Goal: Information Seeking & Learning: Learn about a topic

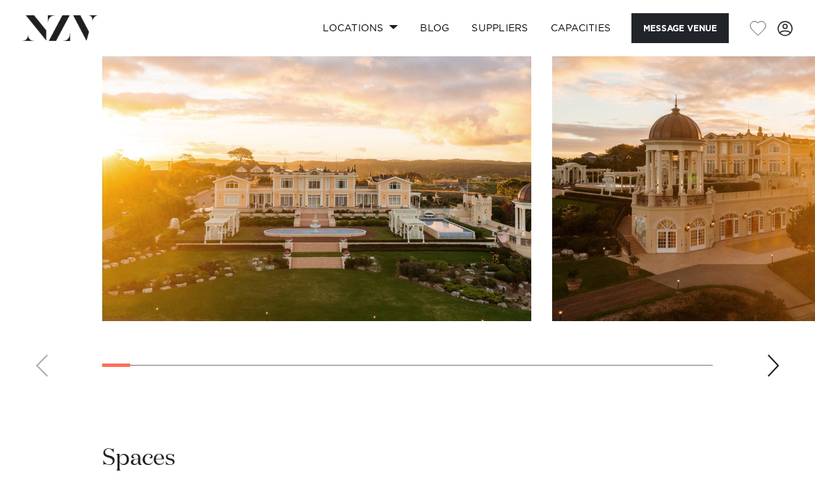
scroll to position [1809, 0]
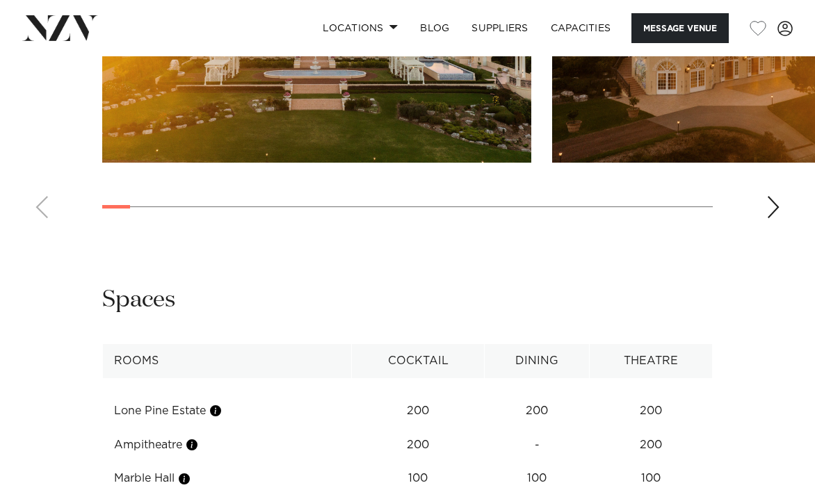
click at [776, 195] on swiper-container at bounding box center [407, 39] width 815 height 382
click at [771, 196] on div "Next slide" at bounding box center [774, 207] width 14 height 22
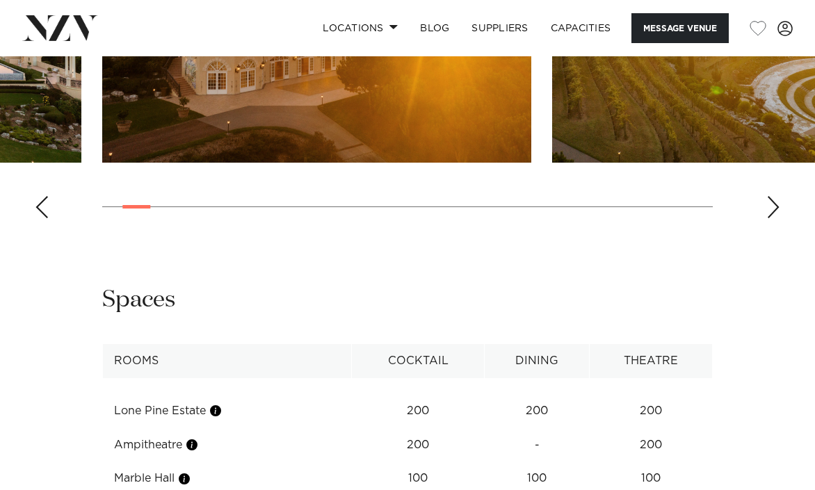
click at [771, 196] on div "Next slide" at bounding box center [774, 207] width 14 height 22
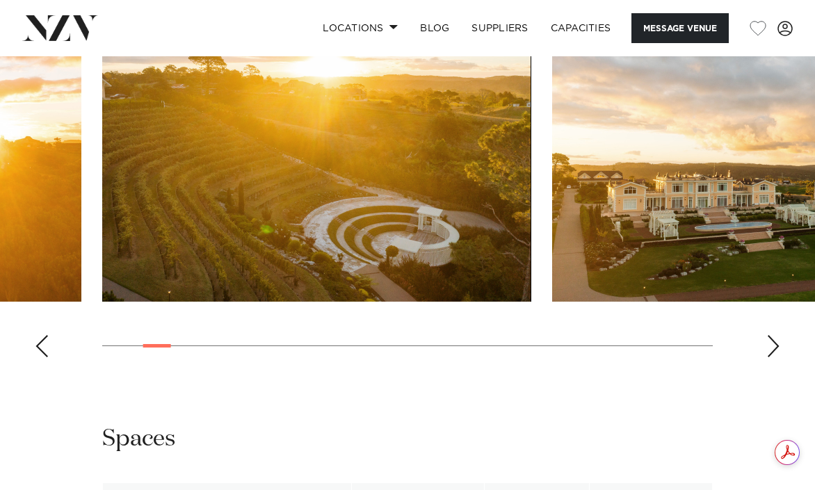
scroll to position [0, 0]
click at [776, 335] on div "Next slide" at bounding box center [774, 346] width 14 height 22
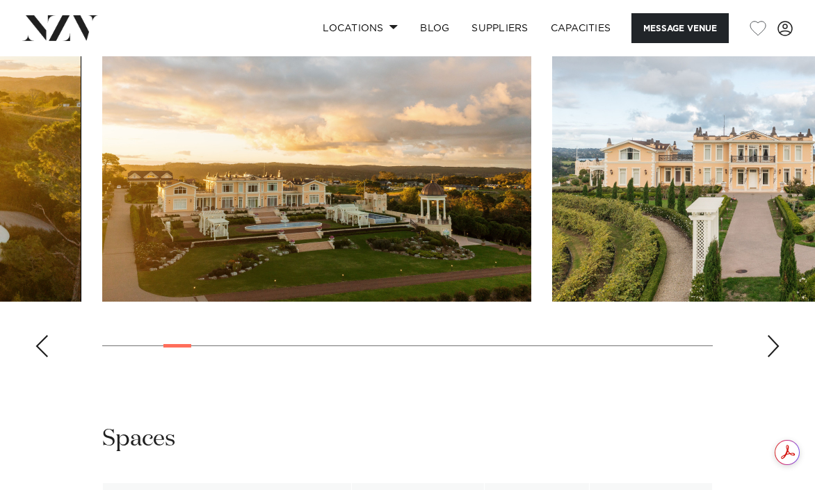
click at [776, 335] on div "Next slide" at bounding box center [774, 346] width 14 height 22
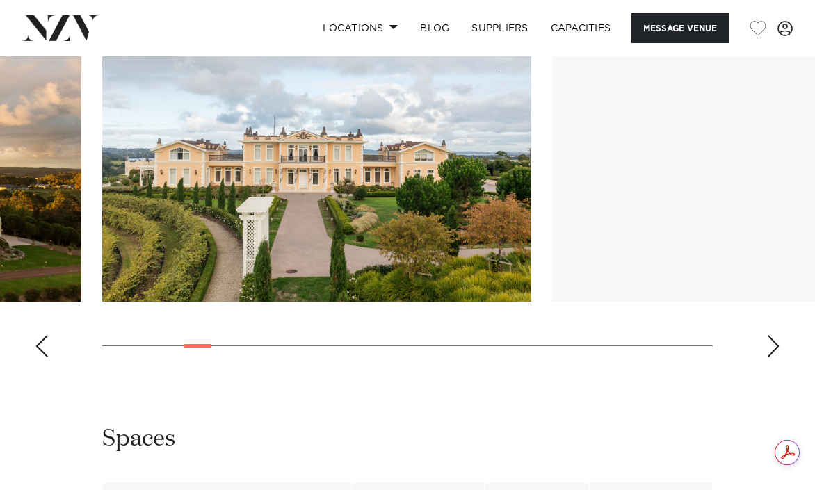
click at [776, 335] on div "Next slide" at bounding box center [774, 346] width 14 height 22
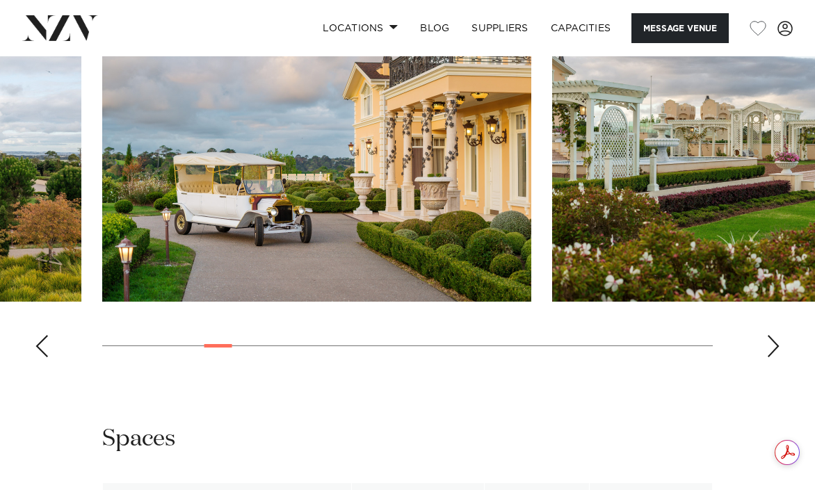
click at [776, 335] on div "Next slide" at bounding box center [774, 346] width 14 height 22
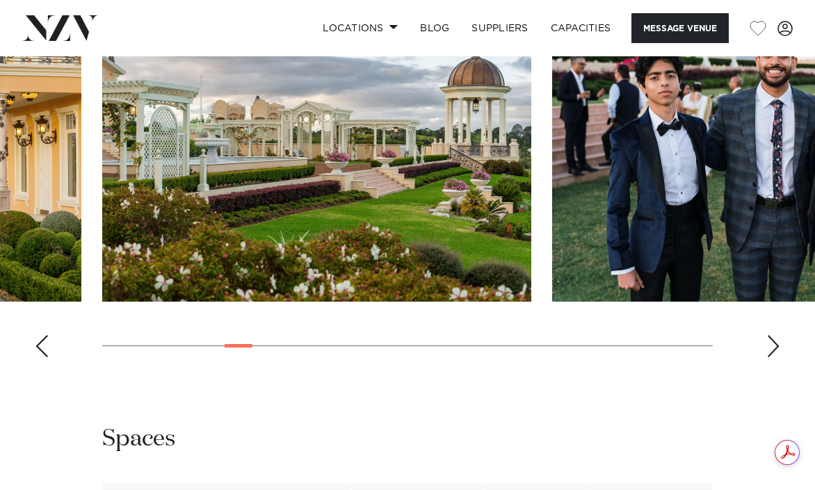
click at [776, 335] on div "Next slide" at bounding box center [774, 346] width 14 height 22
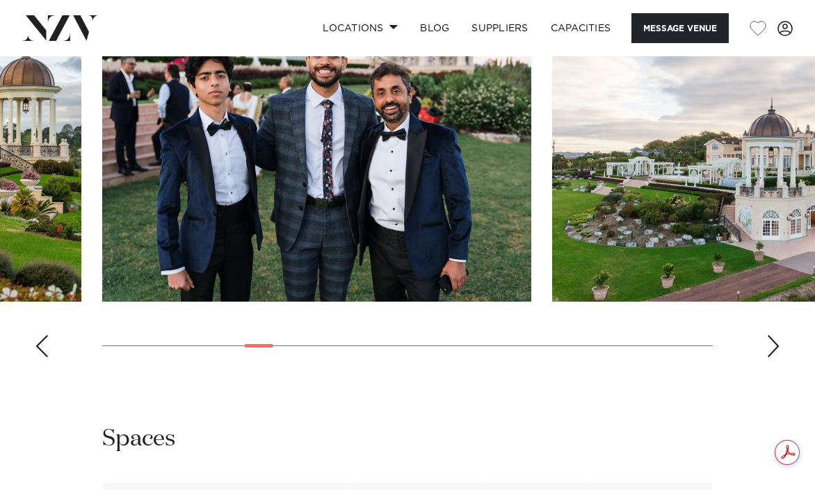
click at [776, 335] on div "Next slide" at bounding box center [774, 346] width 14 height 22
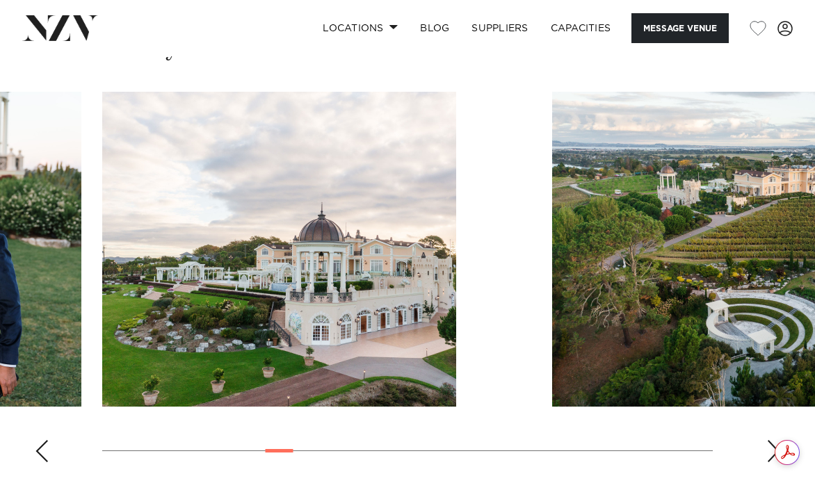
scroll to position [1530, 0]
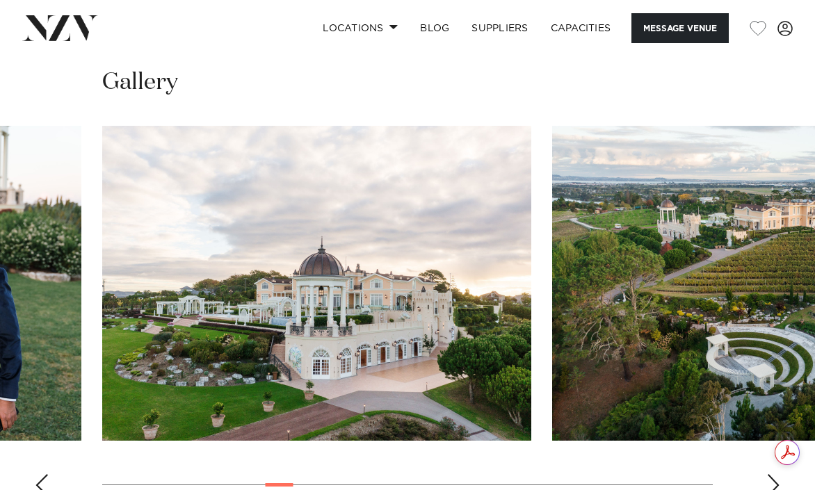
click at [768, 474] on div "Next slide" at bounding box center [774, 485] width 14 height 22
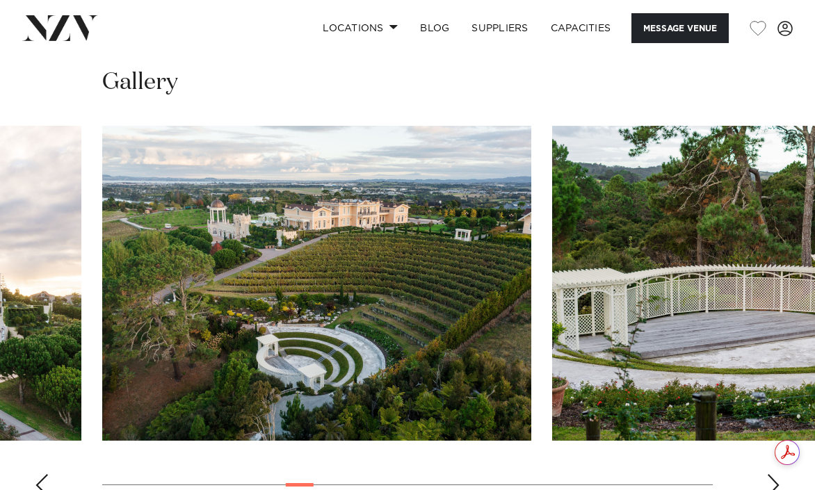
click at [768, 474] on div "Next slide" at bounding box center [774, 485] width 14 height 22
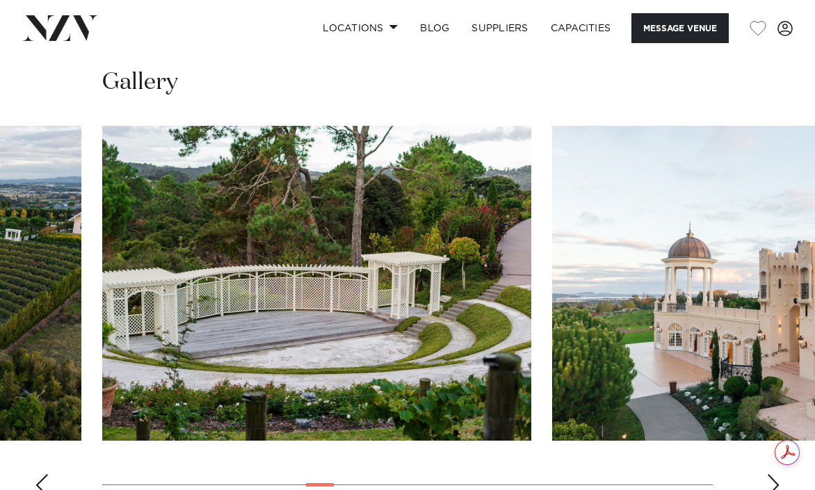
click at [768, 474] on div "Next slide" at bounding box center [774, 485] width 14 height 22
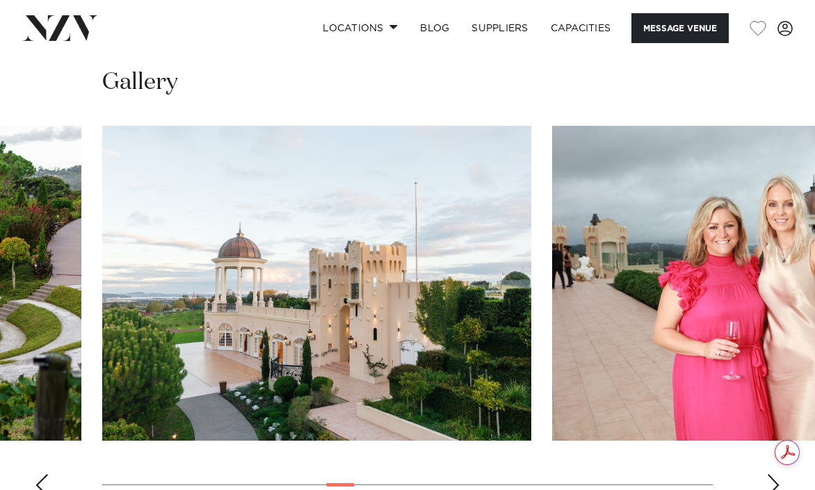
click at [765, 465] on swiper-container at bounding box center [407, 317] width 815 height 382
click at [771, 474] on div "Next slide" at bounding box center [774, 485] width 14 height 22
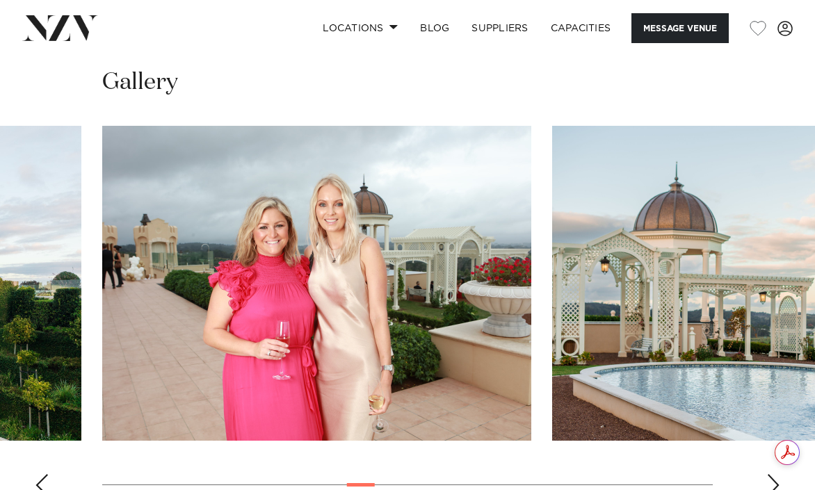
click at [774, 474] on div "Next slide" at bounding box center [774, 485] width 14 height 22
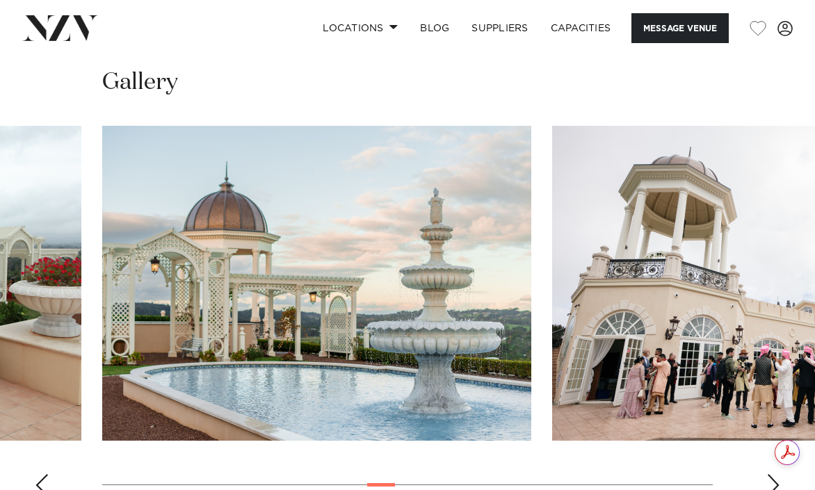
click at [774, 474] on div "Next slide" at bounding box center [774, 485] width 14 height 22
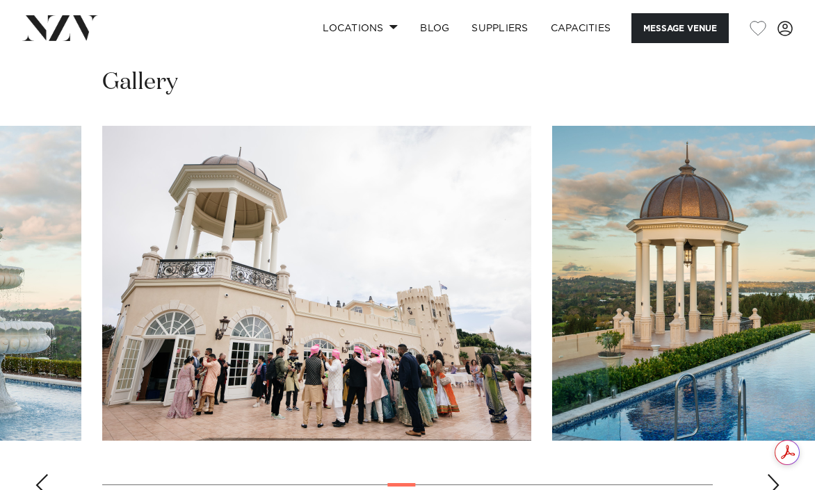
click at [769, 474] on div "Next slide" at bounding box center [774, 485] width 14 height 22
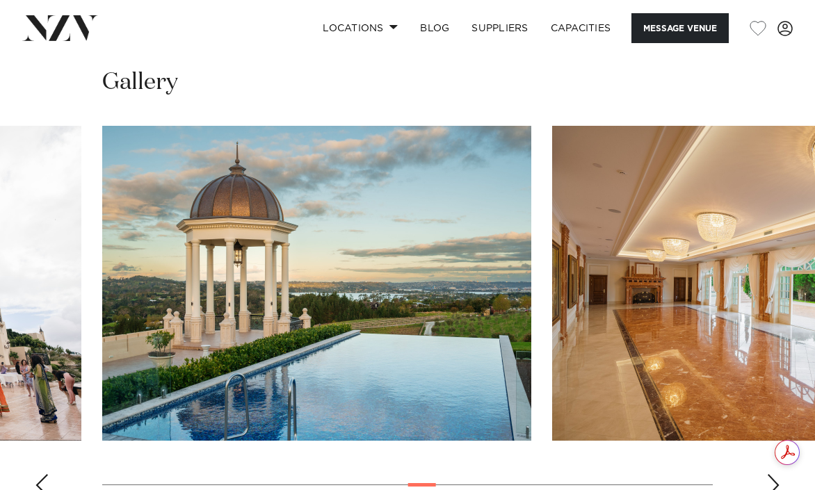
click at [764, 460] on swiper-container at bounding box center [407, 317] width 815 height 382
click at [775, 460] on div "Get summaries and key insights using AI Assistant powered by Adobe Acrobat" at bounding box center [795, 452] width 40 height 25
click at [773, 474] on div "Next slide" at bounding box center [774, 485] width 14 height 22
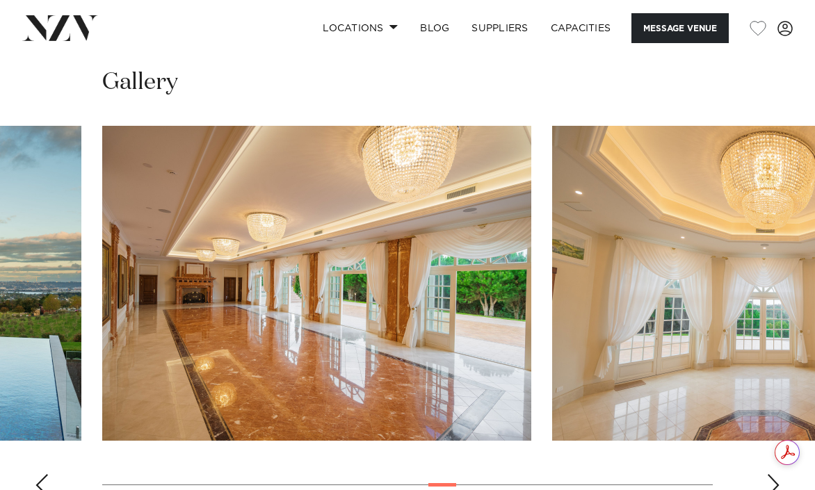
click at [773, 474] on div "Next slide" at bounding box center [774, 485] width 14 height 22
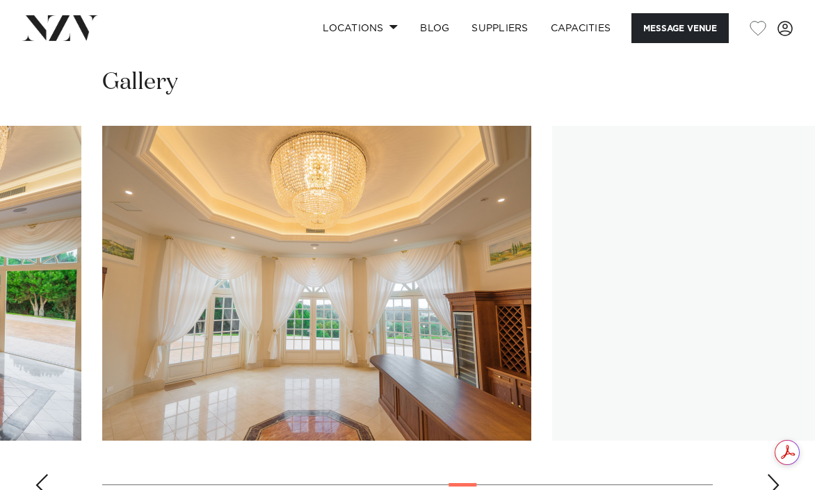
click at [770, 474] on div "Next slide" at bounding box center [774, 485] width 14 height 22
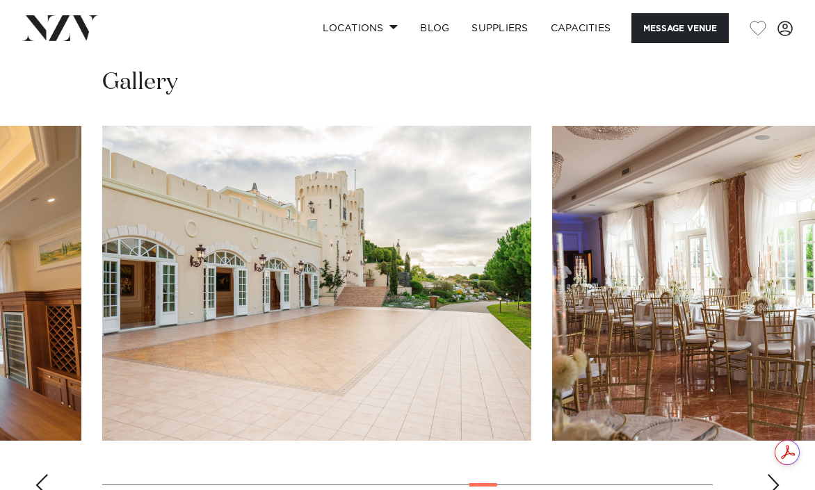
click at [769, 474] on div "Next slide" at bounding box center [774, 485] width 14 height 22
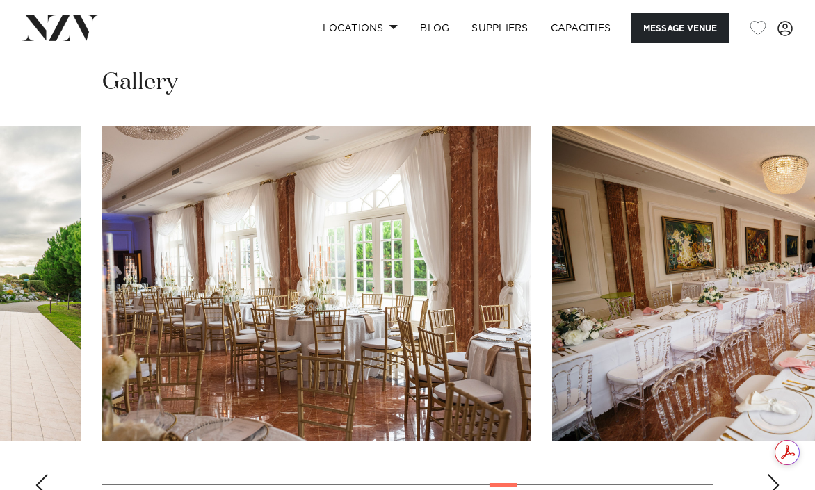
click at [769, 474] on div "Next slide" at bounding box center [774, 485] width 14 height 22
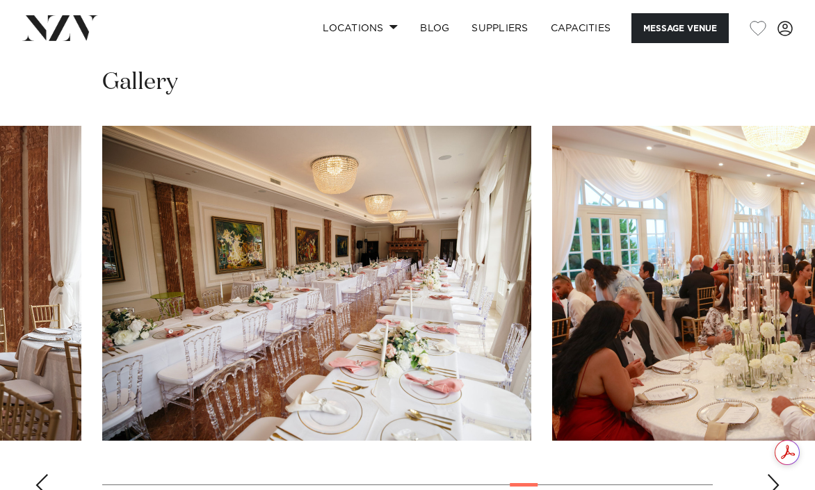
click at [770, 474] on div "Next slide" at bounding box center [774, 485] width 14 height 22
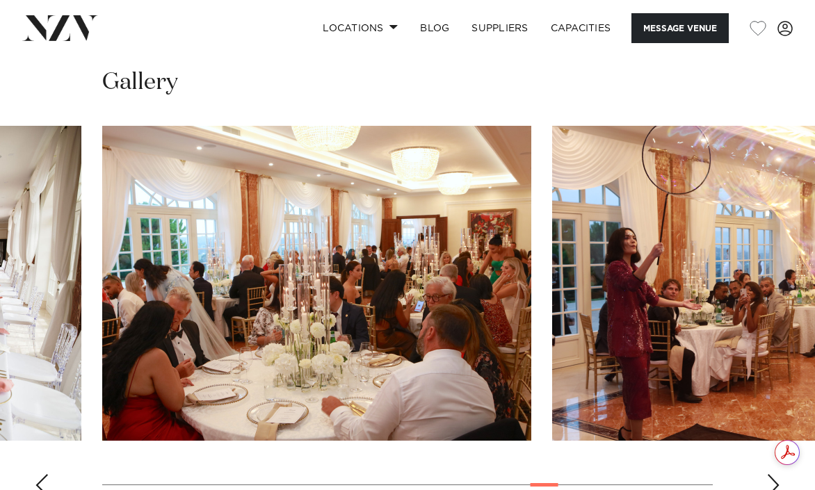
click at [770, 474] on div "Next slide" at bounding box center [774, 485] width 14 height 22
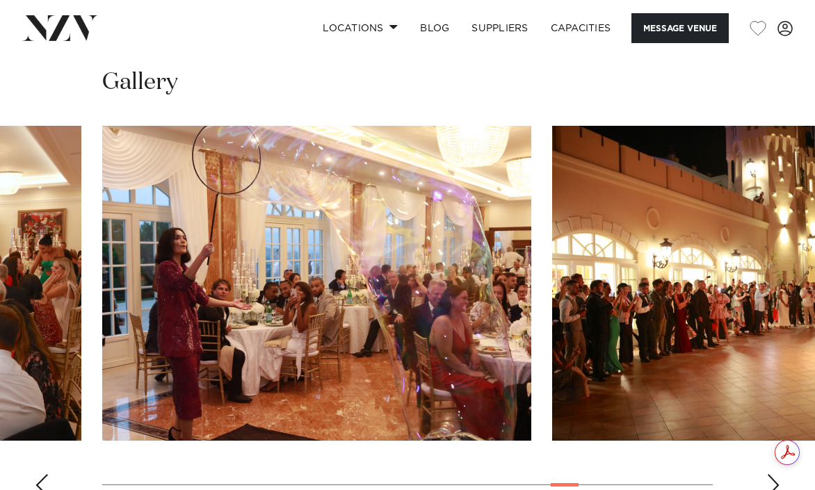
click at [767, 474] on div "Next slide" at bounding box center [774, 485] width 14 height 22
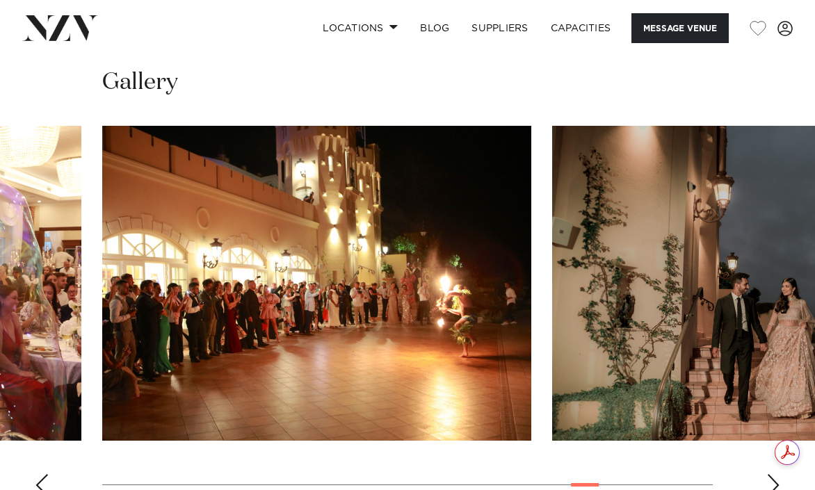
click at [772, 474] on div "Next slide" at bounding box center [774, 485] width 14 height 22
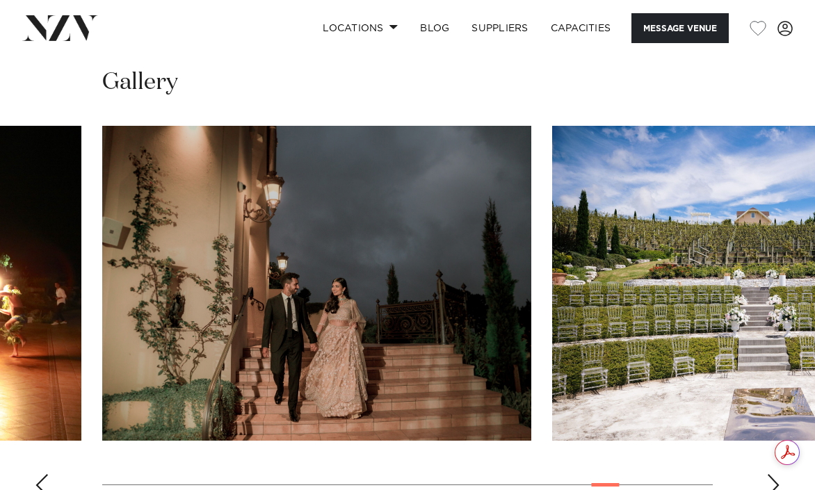
click at [769, 474] on div "Next slide" at bounding box center [774, 485] width 14 height 22
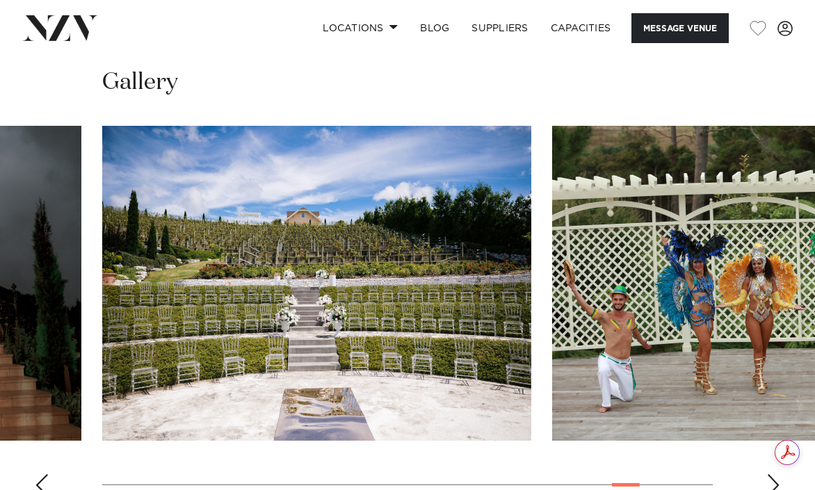
click at [769, 474] on div "Next slide" at bounding box center [774, 485] width 14 height 22
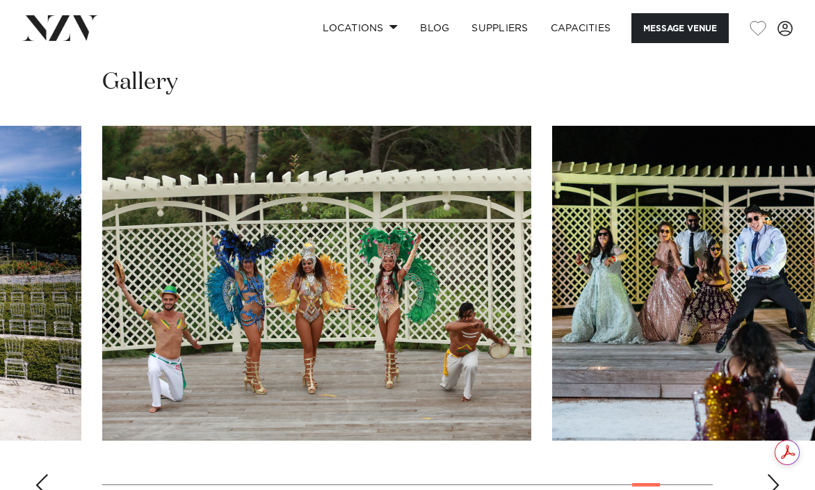
click at [769, 474] on div "Next slide" at bounding box center [774, 485] width 14 height 22
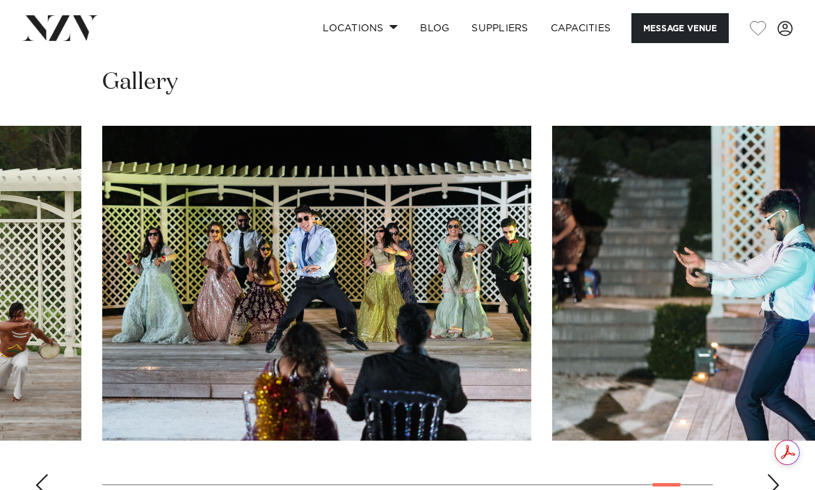
click at [769, 474] on div "Next slide" at bounding box center [774, 485] width 14 height 22
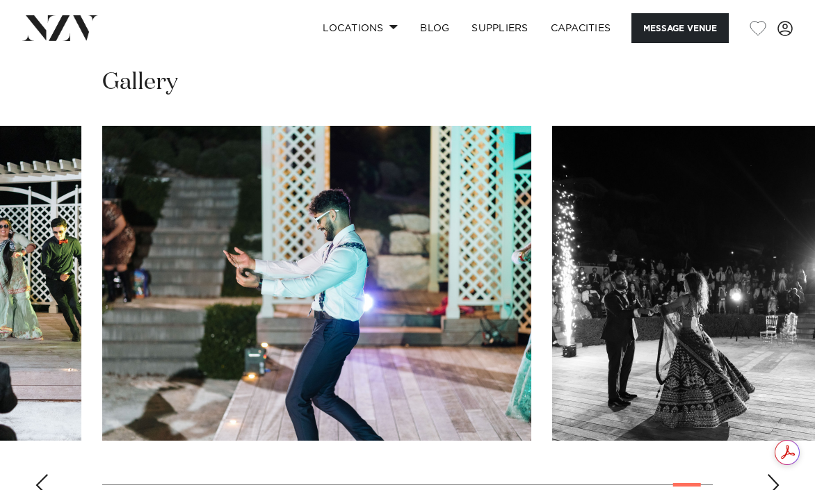
click at [769, 474] on div "Next slide" at bounding box center [774, 485] width 14 height 22
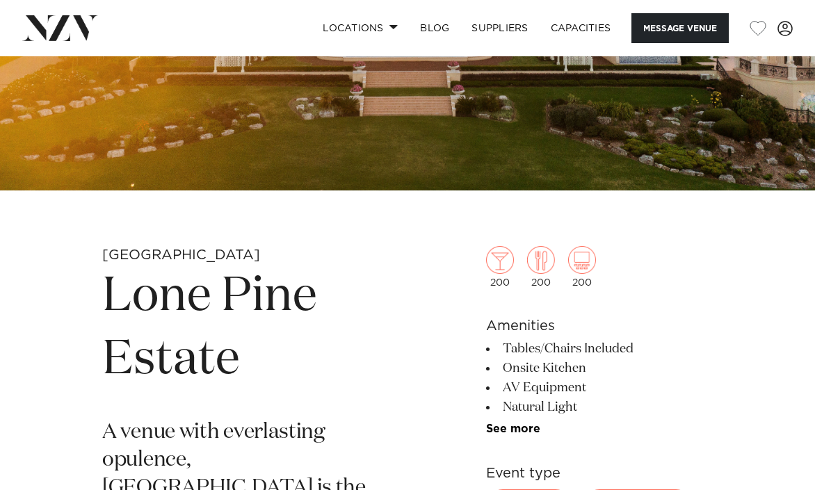
scroll to position [417, 0]
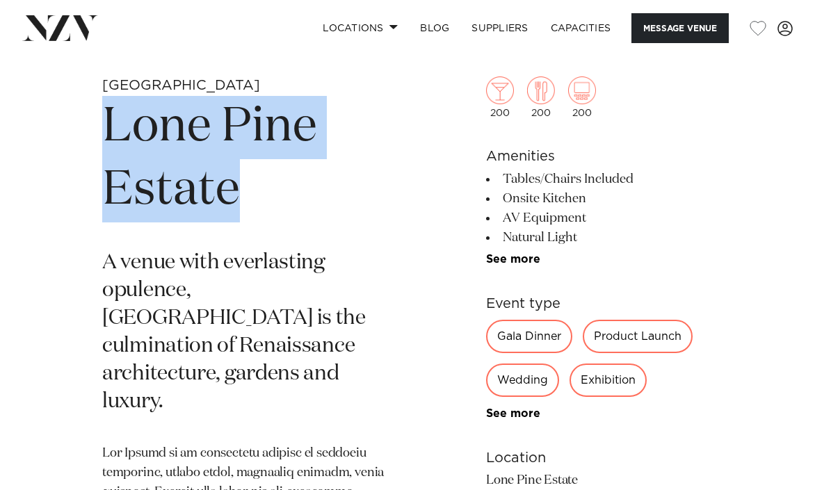
drag, startPoint x: 127, startPoint y: 125, endPoint x: 368, endPoint y: 189, distance: 249.7
copy h1 "Lone Pine Estate"
